Goal: Information Seeking & Learning: Learn about a topic

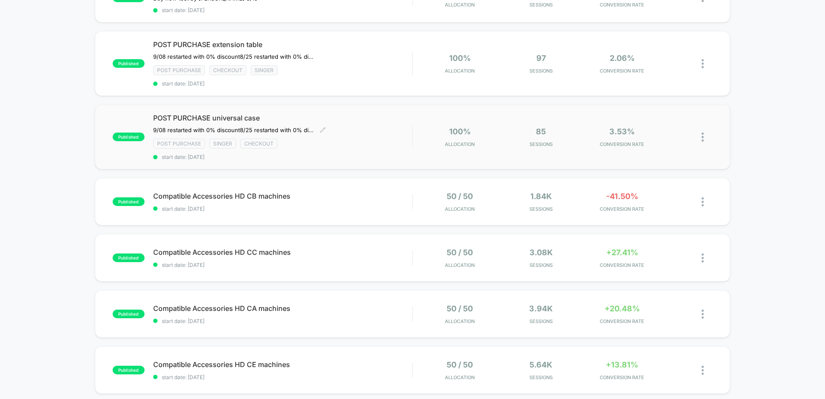
scroll to position [216, 0]
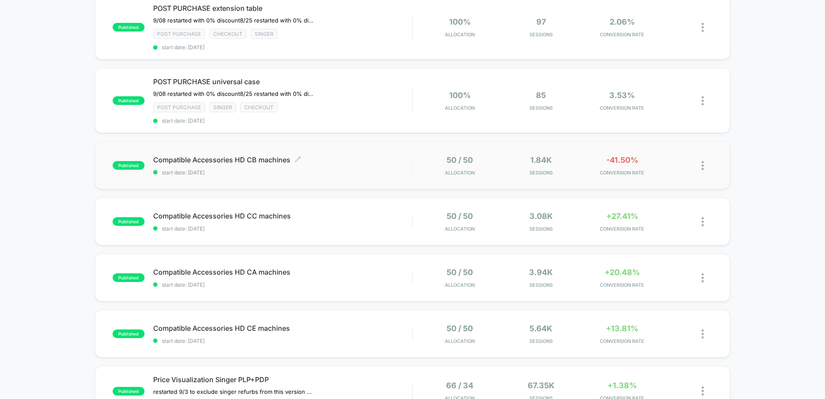
click at [360, 163] on span "Compatible Accessories HD CB machines Click to edit experience details" at bounding box center [282, 159] width 259 height 9
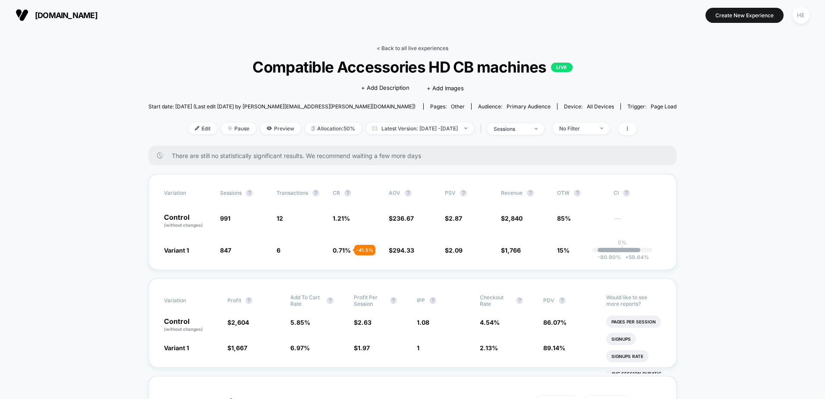
click at [404, 50] on link "< Back to all live experiences" at bounding box center [413, 48] width 72 height 6
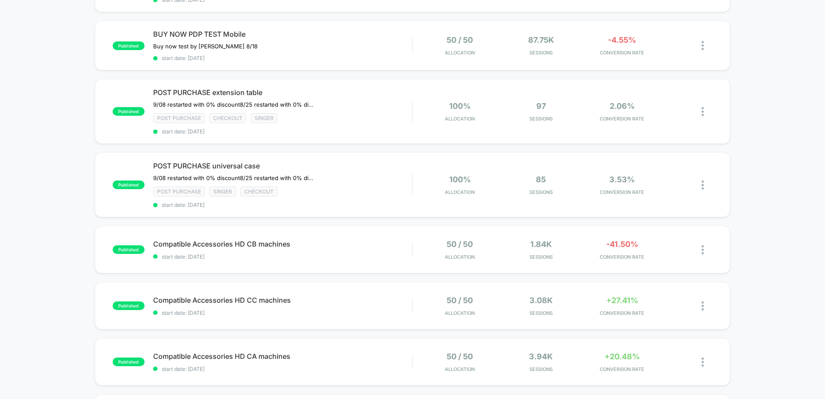
scroll to position [173, 0]
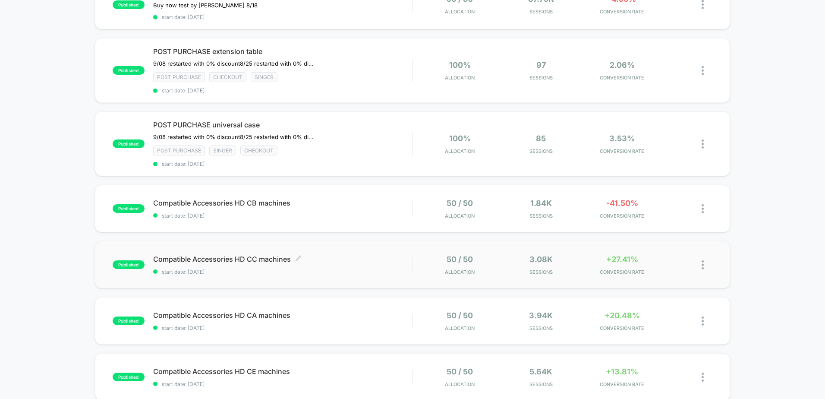
click at [340, 255] on span "Compatible Accessories HD CC machines Click to edit experience details" at bounding box center [282, 259] width 259 height 9
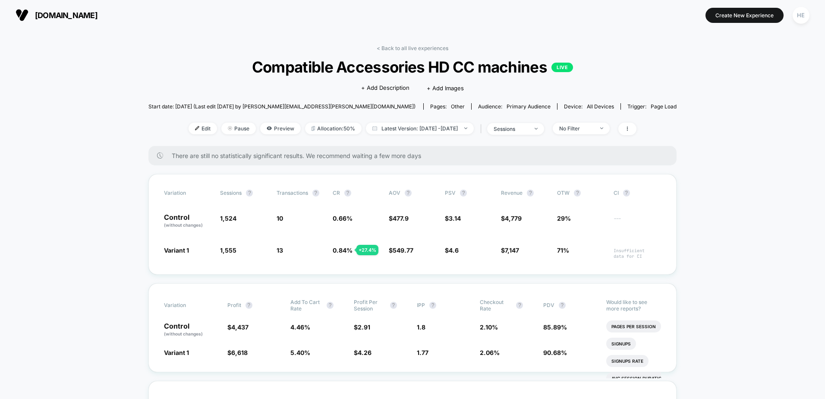
click at [415, 47] on link "< Back to all live experiences" at bounding box center [413, 48] width 72 height 6
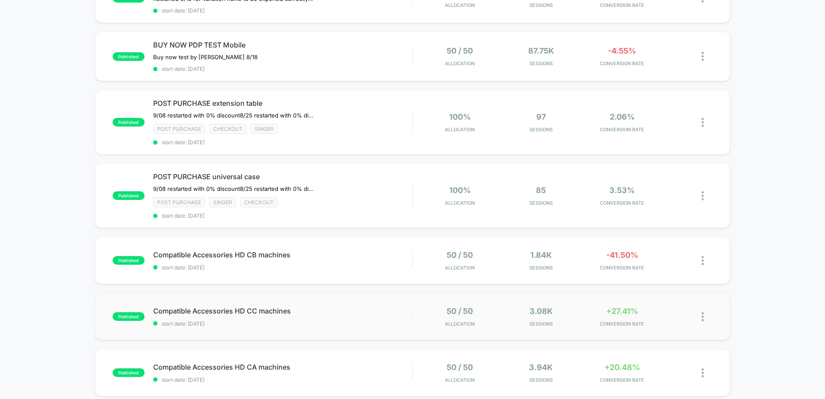
scroll to position [216, 0]
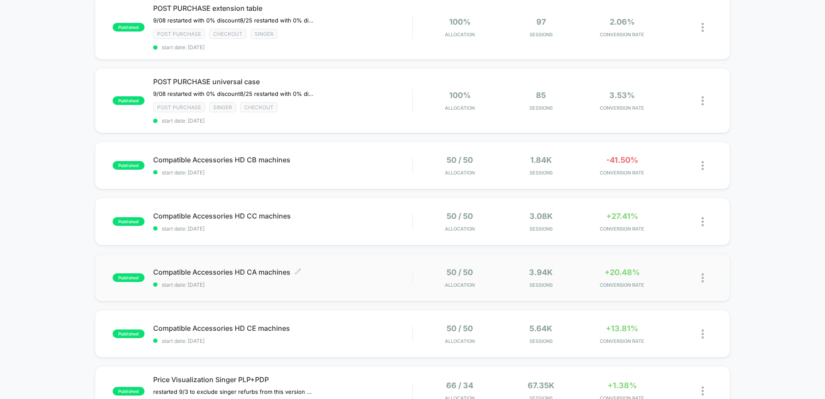
click at [339, 272] on span "Compatible Accessories HD CA machines Click to edit experience details" at bounding box center [282, 272] width 259 height 9
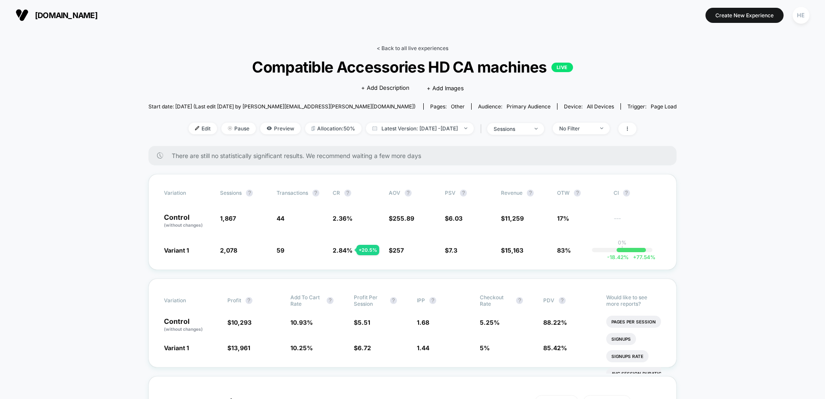
click at [415, 49] on link "< Back to all live experiences" at bounding box center [413, 48] width 72 height 6
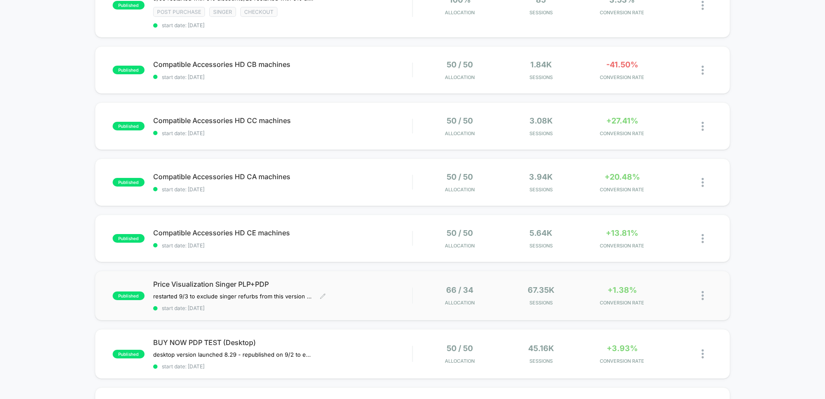
scroll to position [345, 0]
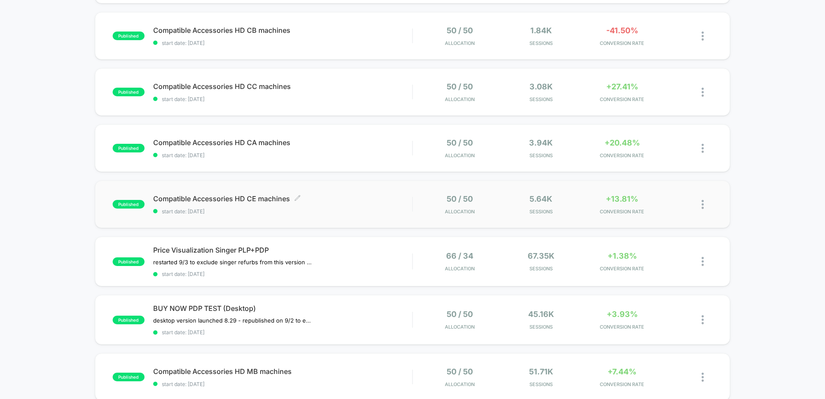
click at [324, 198] on span "Compatible Accessories HD CE machines Click to edit experience details" at bounding box center [282, 198] width 259 height 9
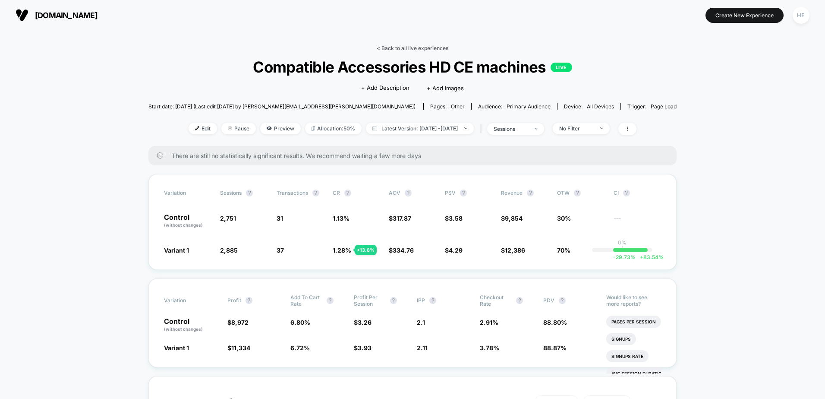
click at [415, 46] on link "< Back to all live experiences" at bounding box center [413, 48] width 72 height 6
